Goal: Check status: Check status

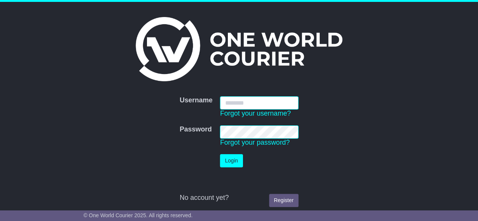
click at [220, 154] on button "Login" at bounding box center [231, 160] width 23 height 13
click at [240, 104] on input "Username" at bounding box center [259, 102] width 78 height 13
type input "*********"
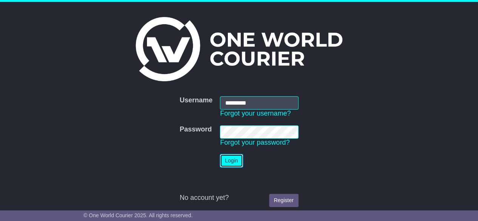
click at [231, 157] on button "Login" at bounding box center [231, 160] width 23 height 13
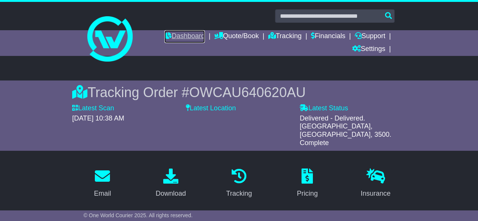
click at [191, 33] on link "Dashboard" at bounding box center [184, 36] width 40 height 13
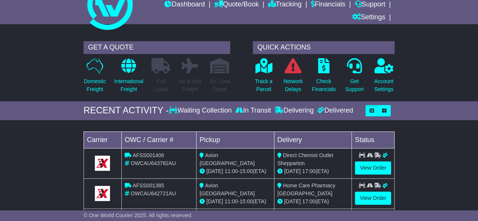
scroll to position [76, 0]
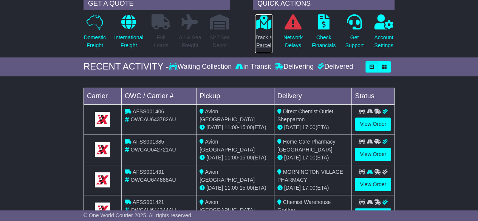
click at [268, 31] on link "Track a Parcel" at bounding box center [264, 34] width 18 height 40
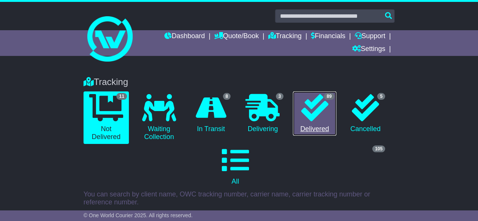
click at [309, 117] on icon at bounding box center [314, 107] width 27 height 27
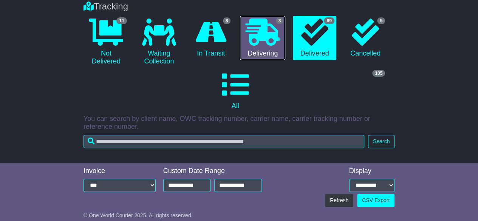
click at [269, 51] on link "3 Delivering" at bounding box center [262, 38] width 45 height 45
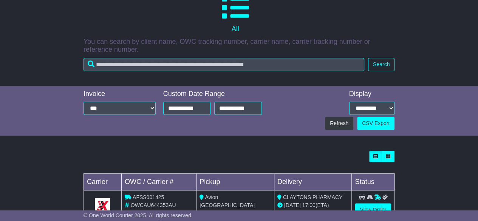
scroll to position [70, 0]
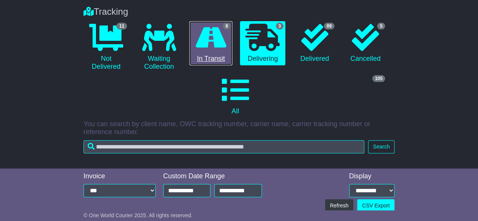
click at [206, 46] on icon at bounding box center [211, 37] width 31 height 27
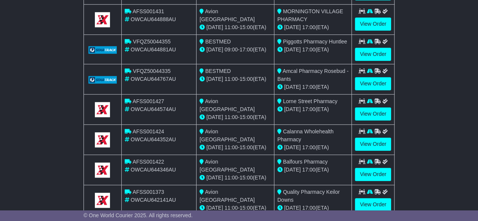
scroll to position [370, 0]
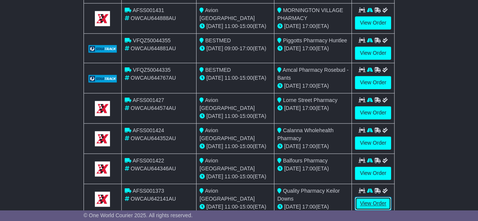
click at [375, 197] on link "View Order" at bounding box center [373, 203] width 36 height 13
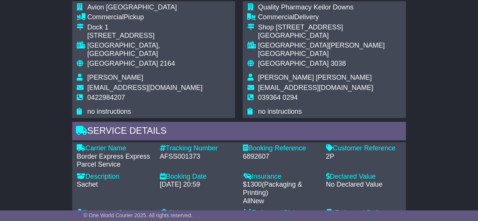
scroll to position [529, 0]
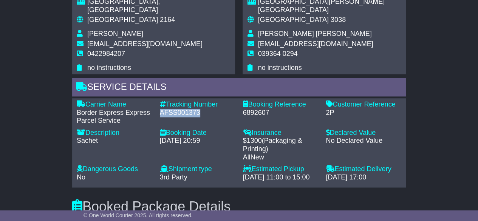
drag, startPoint x: 200, startPoint y: 95, endPoint x: 159, endPoint y: 94, distance: 41.6
click at [159, 101] on div "Tracking Number - AFSS001373" at bounding box center [197, 113] width 83 height 25
copy div "AFSS001373"
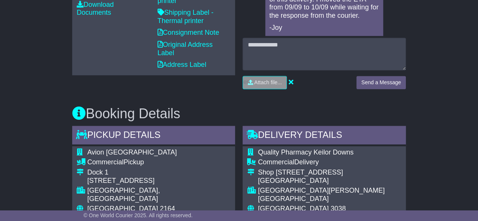
scroll to position [302, 0]
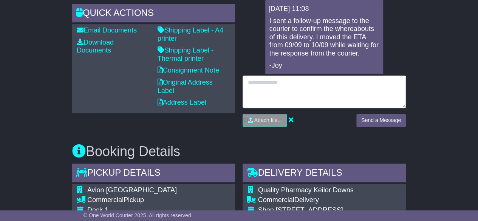
click at [327, 83] on textarea at bounding box center [324, 92] width 163 height 33
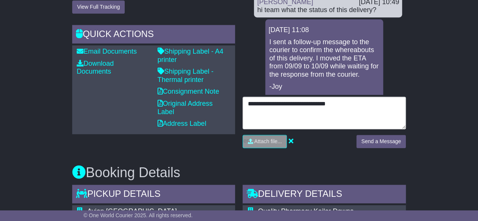
scroll to position [265, 0]
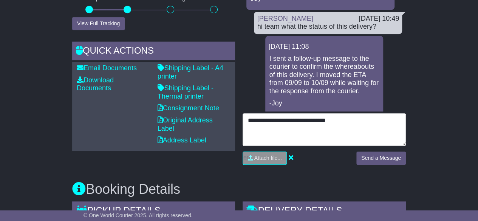
drag, startPoint x: 262, startPoint y: 114, endPoint x: 381, endPoint y: 122, distance: 119.3
click at [381, 122] on textarea "**********" at bounding box center [324, 129] width 163 height 33
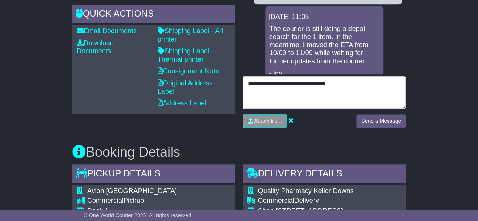
scroll to position [302, 0]
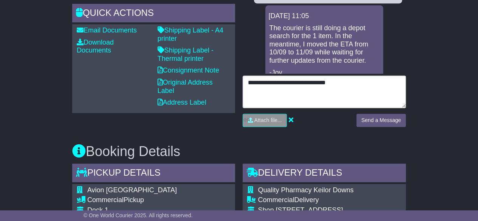
click at [348, 77] on textarea "**********" at bounding box center [324, 92] width 163 height 33
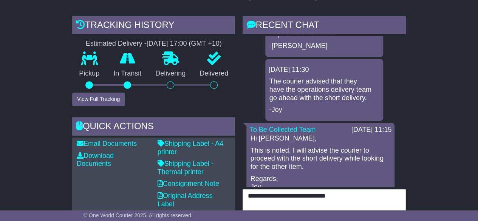
scroll to position [76, 0]
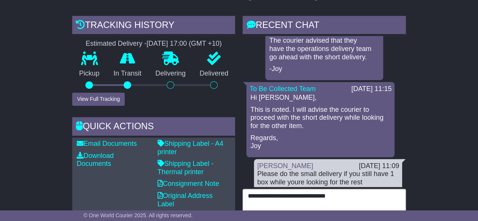
click at [353, 195] on textarea "**********" at bounding box center [324, 205] width 163 height 33
click at [354, 189] on textarea "**********" at bounding box center [324, 205] width 163 height 33
type textarea "*"
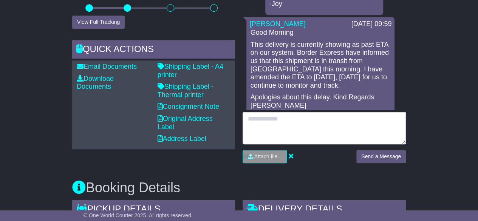
scroll to position [265, 0]
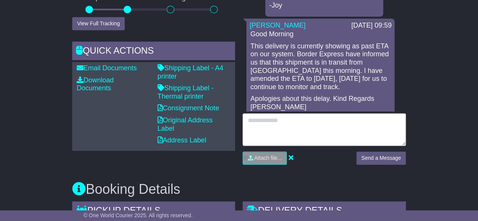
click at [263, 118] on textarea at bounding box center [324, 129] width 163 height 33
type textarea "*"
type textarea "**********"
paste textarea "**********"
click at [332, 121] on textarea "**********" at bounding box center [324, 129] width 163 height 33
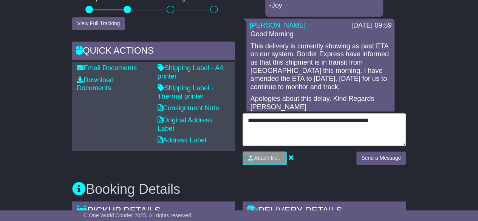
paste textarea "********"
type textarea "**********"
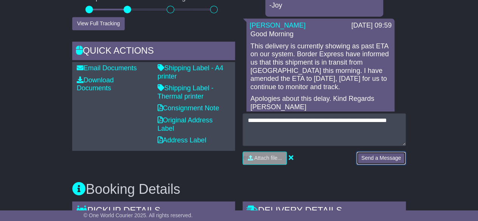
click at [375, 152] on button "Send a Message" at bounding box center [381, 158] width 50 height 13
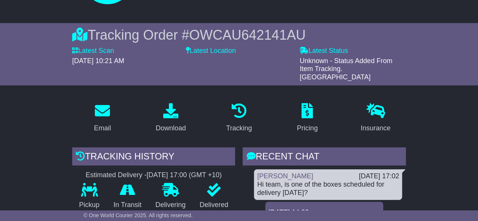
scroll to position [151, 0]
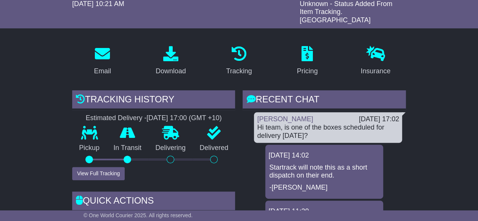
scroll to position [113, 0]
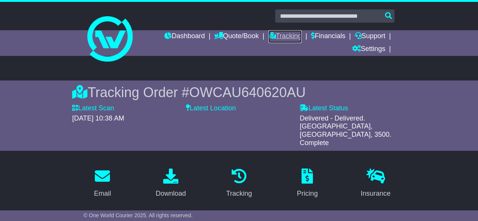
click at [279, 39] on link "Tracking" at bounding box center [284, 36] width 33 height 13
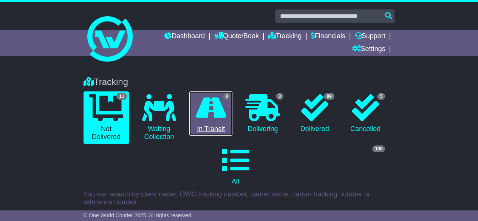
click at [207, 114] on icon at bounding box center [211, 107] width 31 height 27
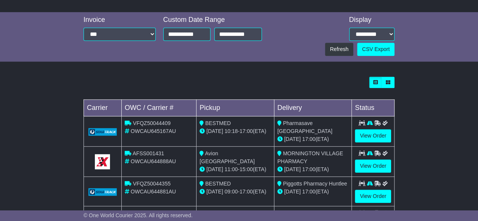
scroll to position [370, 0]
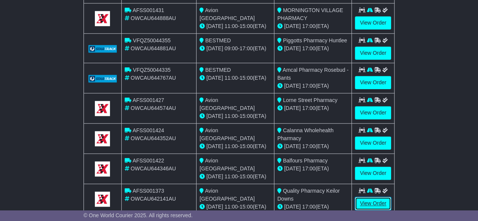
click at [381, 197] on link "View Order" at bounding box center [373, 203] width 36 height 13
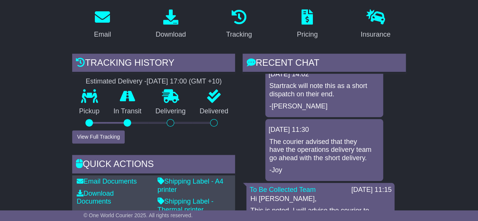
scroll to position [151, 0]
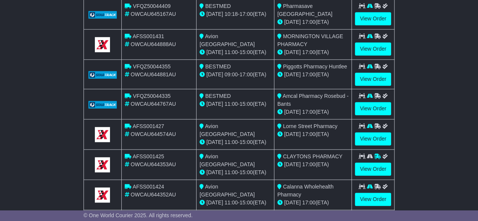
scroll to position [332, 0]
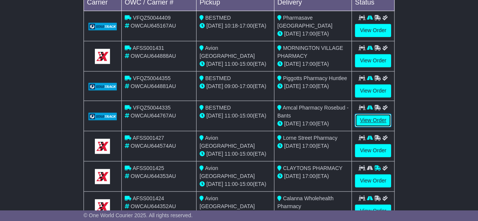
click at [374, 114] on link "View Order" at bounding box center [373, 120] width 36 height 13
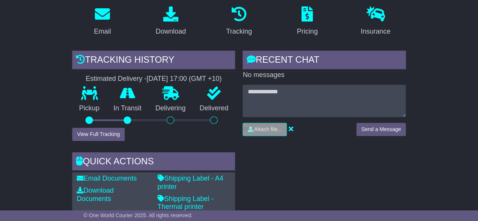
scroll to position [151, 0]
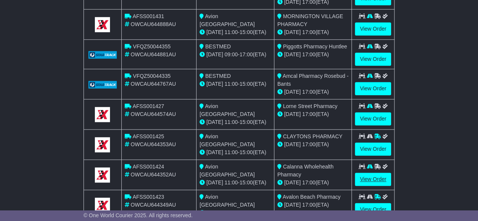
scroll to position [402, 0]
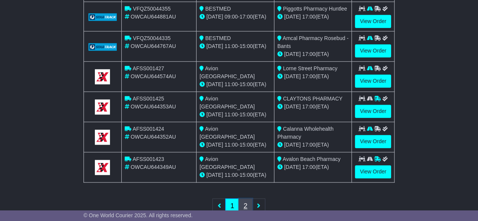
click at [246, 198] on link "2" at bounding box center [246, 205] width 14 height 15
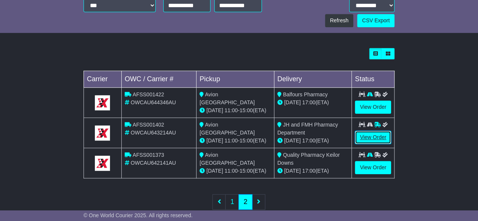
click at [377, 131] on link "View Order" at bounding box center [373, 137] width 36 height 13
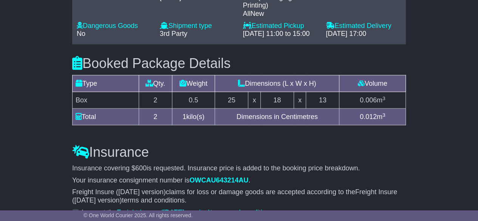
scroll to position [726, 0]
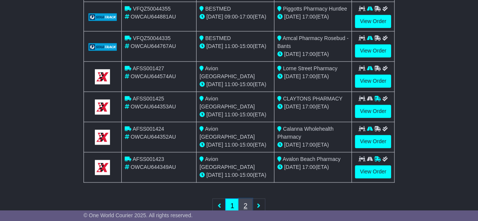
click at [244, 198] on link "2" at bounding box center [246, 205] width 14 height 15
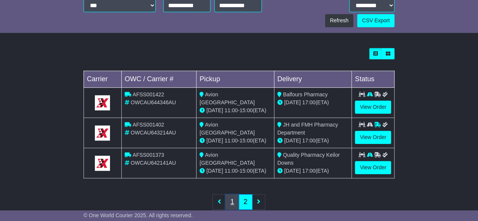
click at [235, 194] on link "1" at bounding box center [232, 201] width 14 height 15
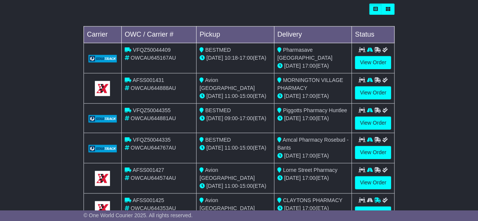
scroll to position [288, 0]
